Goal: Task Accomplishment & Management: Use online tool/utility

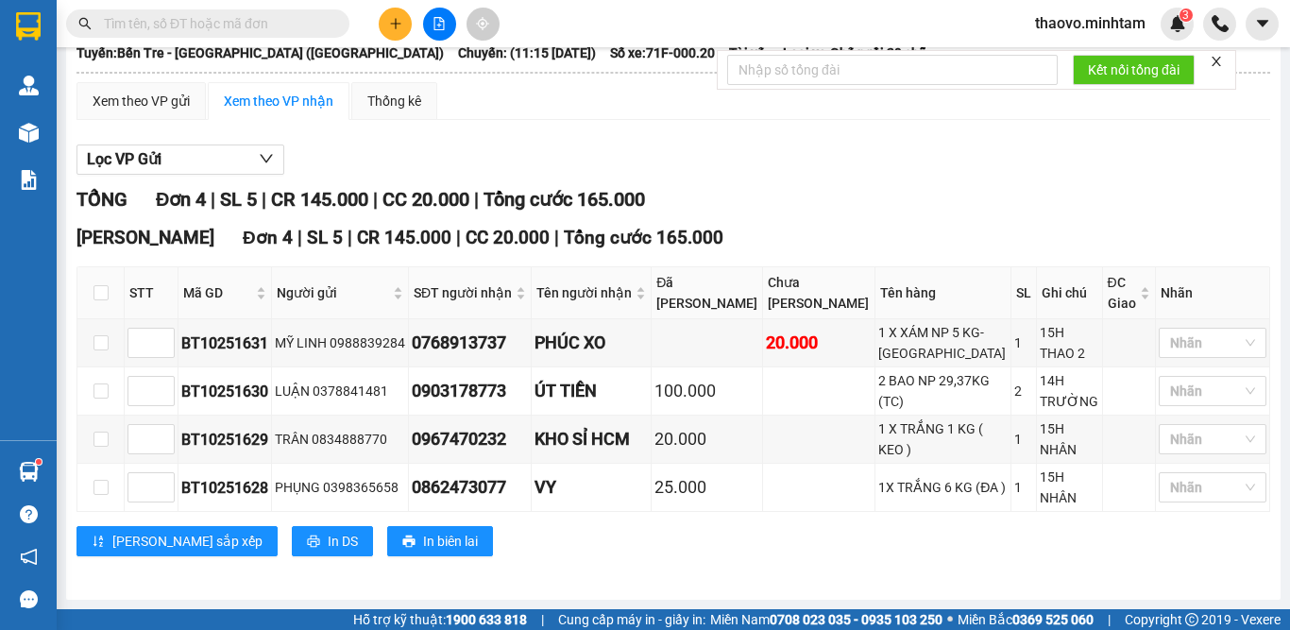
click at [430, 28] on button at bounding box center [439, 24] width 33 height 33
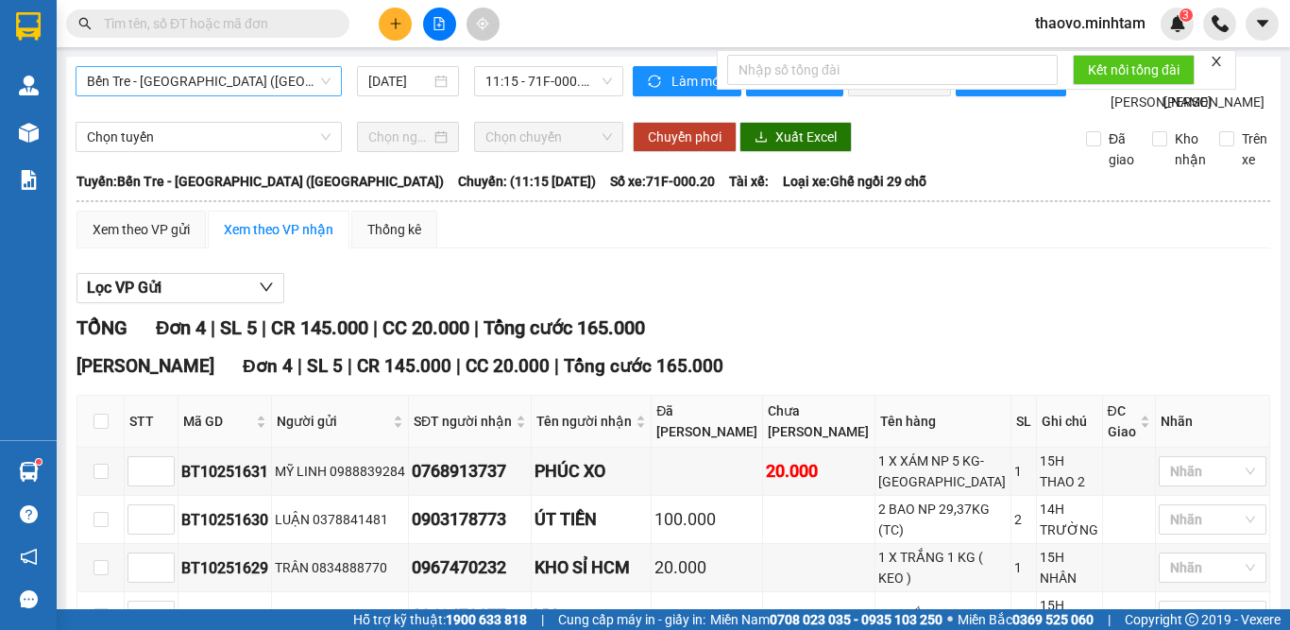
click at [223, 83] on span "Bến Tre - [GEOGRAPHIC_DATA] ([GEOGRAPHIC_DATA])" at bounding box center [209, 81] width 244 height 28
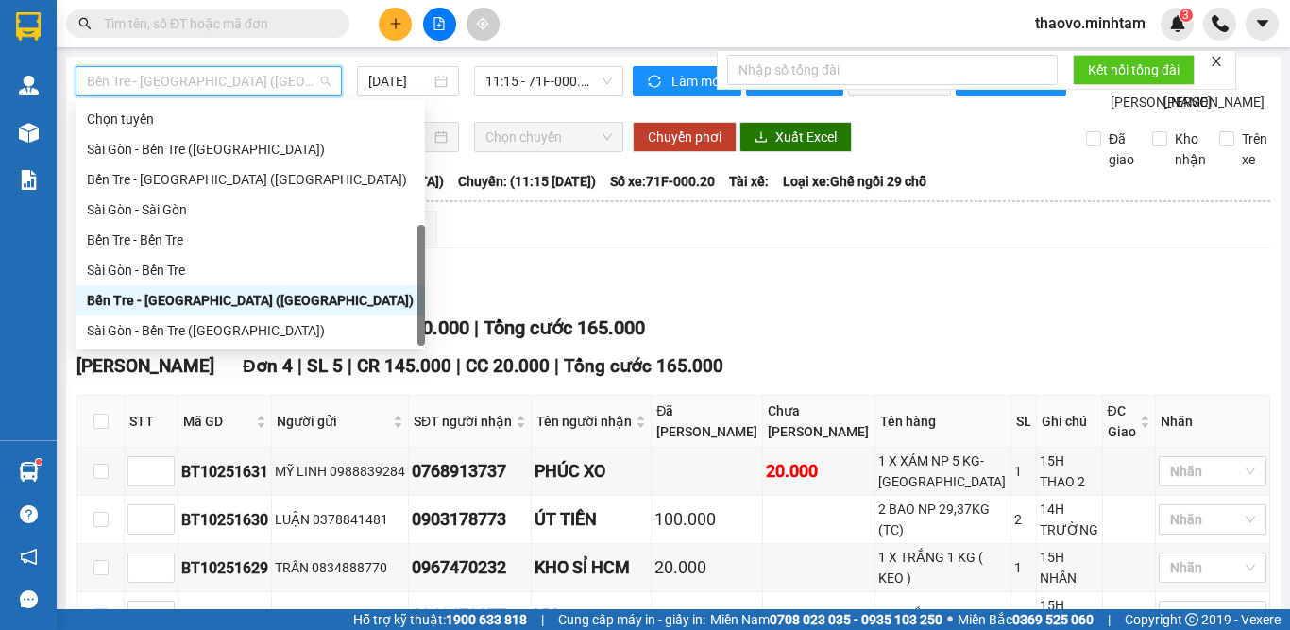
click at [247, 290] on div "Bến Tre - [GEOGRAPHIC_DATA] ([GEOGRAPHIC_DATA])" at bounding box center [250, 300] width 327 height 21
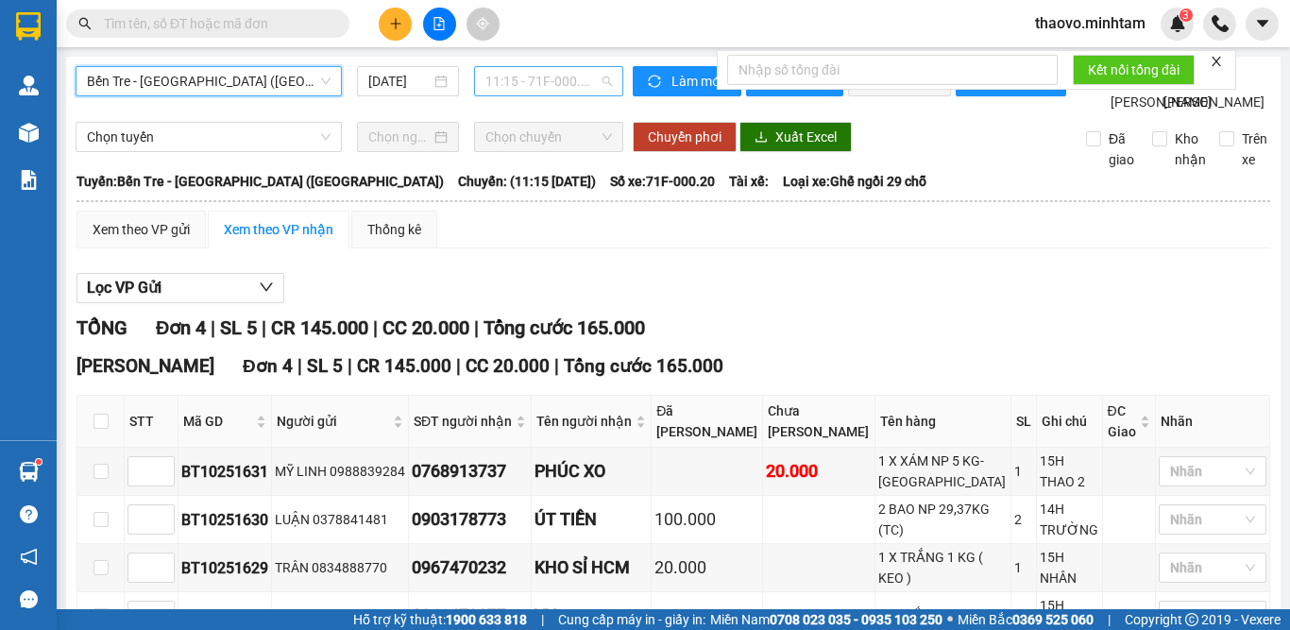
click at [544, 73] on span "11:15 - 71F-000.20" at bounding box center [548, 81] width 127 height 28
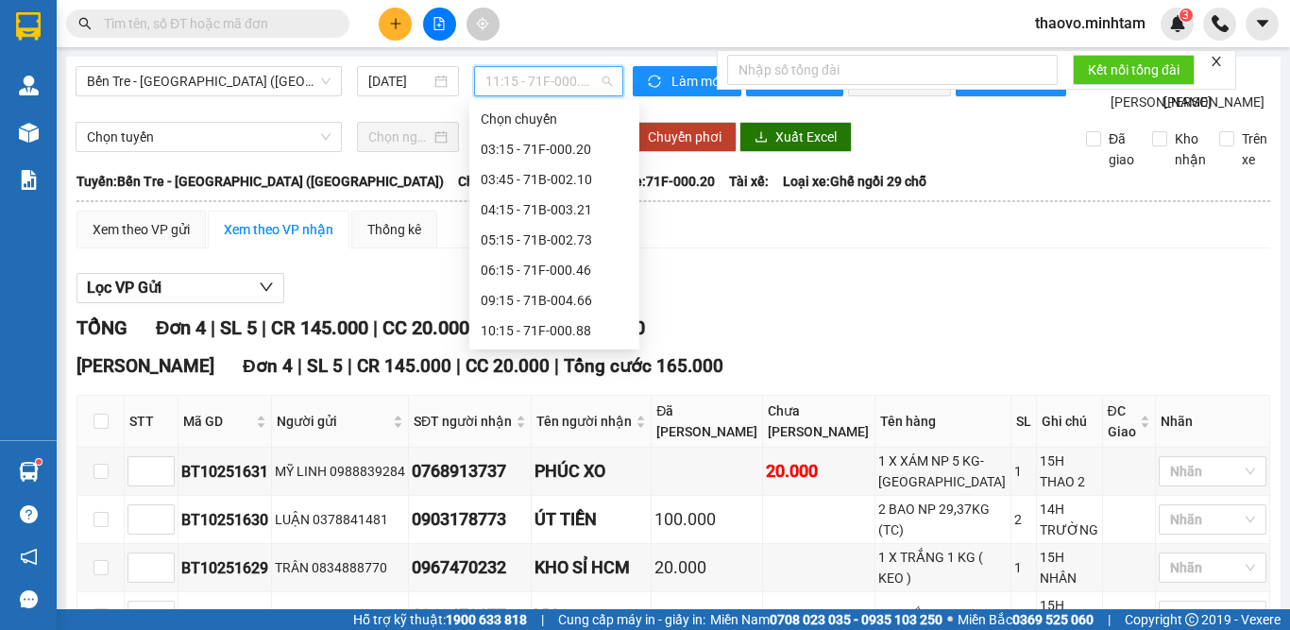
scroll to position [151, 0]
click at [575, 274] on div "13:15 - 71B-003.21" at bounding box center [554, 270] width 147 height 21
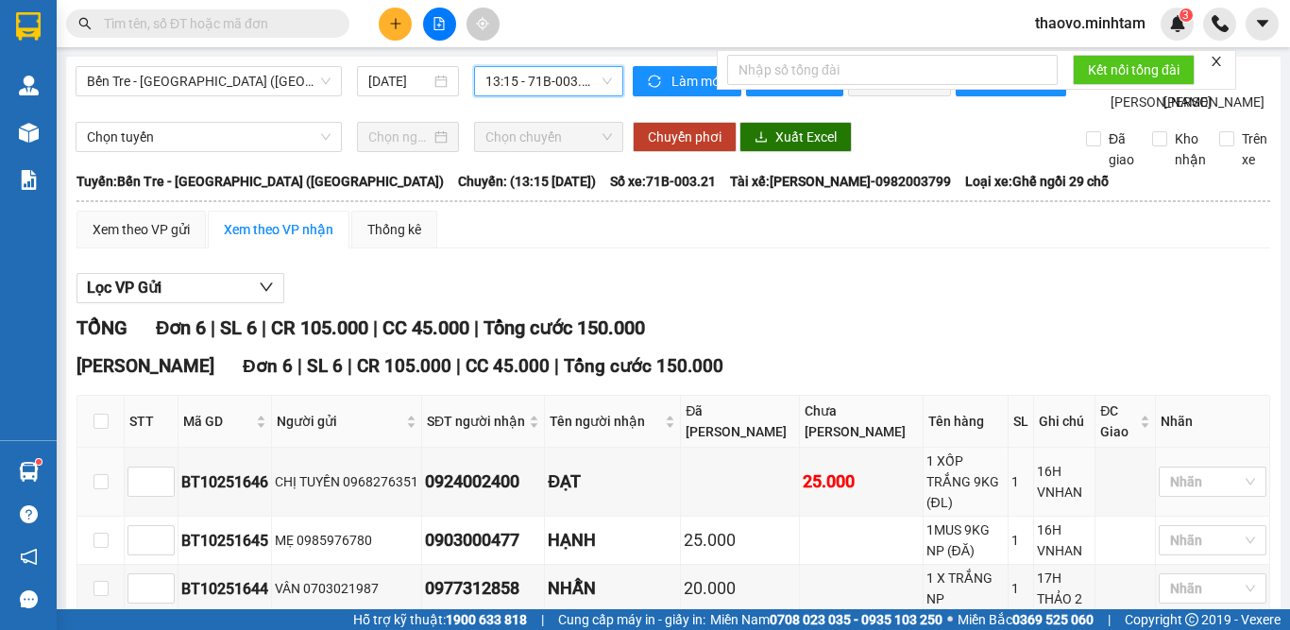
scroll to position [255, 0]
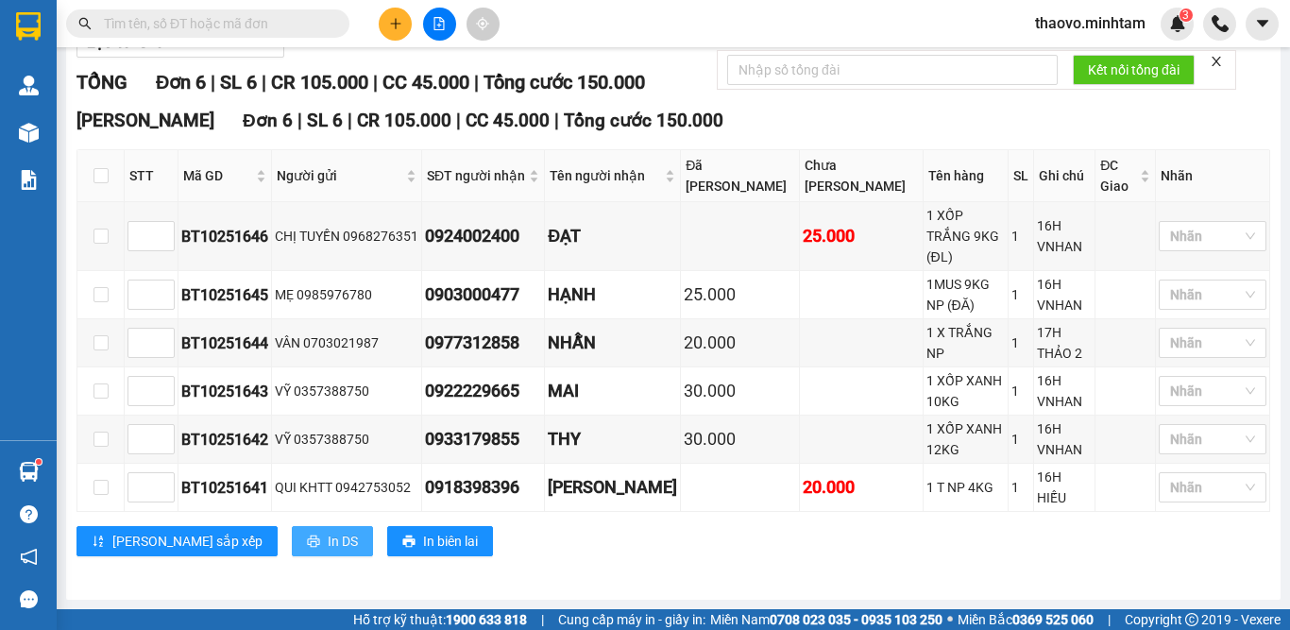
click at [328, 545] on span "In DS" at bounding box center [343, 541] width 30 height 21
